Goal: Find contact information: Find contact information

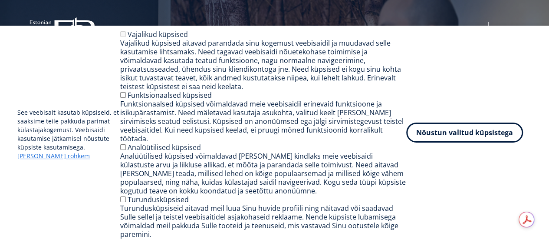
click at [445, 141] on button "Nõustun valitud küpsistega" at bounding box center [464, 132] width 117 height 20
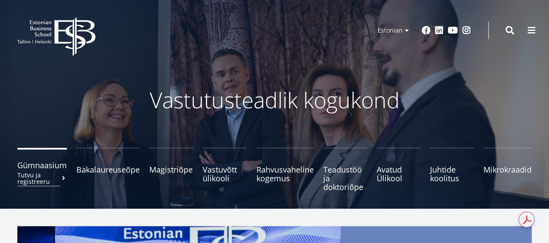
click at [60, 168] on span "Gümnaasium Tutvu ja registreeru" at bounding box center [41, 165] width 49 height 9
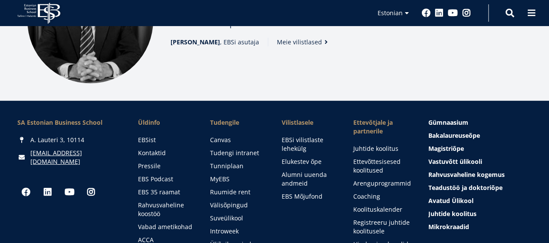
scroll to position [1232, 0]
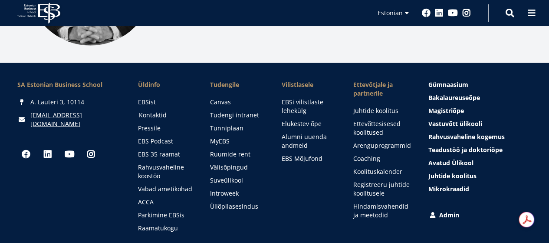
click at [160, 111] on link "Kontaktid" at bounding box center [166, 115] width 54 height 9
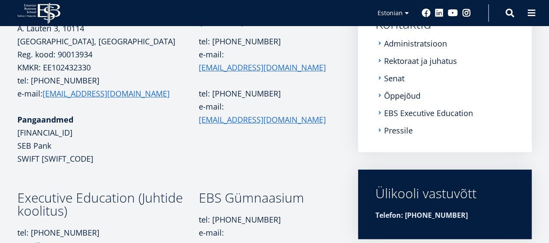
scroll to position [155, 0]
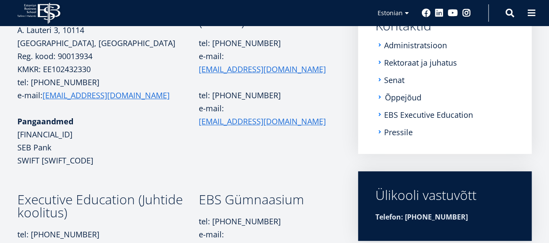
click at [405, 93] on link "Õppejõud" at bounding box center [403, 97] width 36 height 9
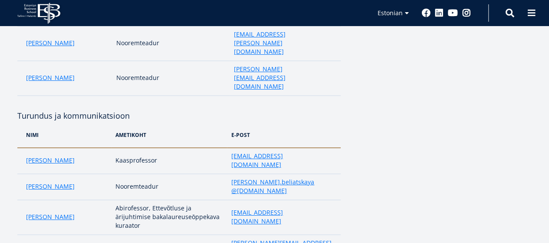
scroll to position [1562, 0]
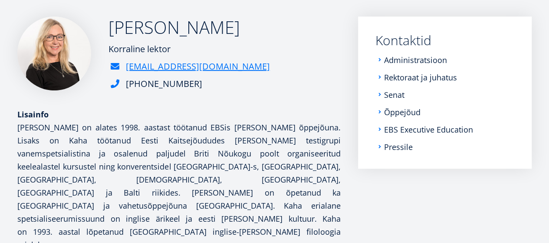
scroll to position [96, 0]
